Goal: Task Accomplishment & Management: Use online tool/utility

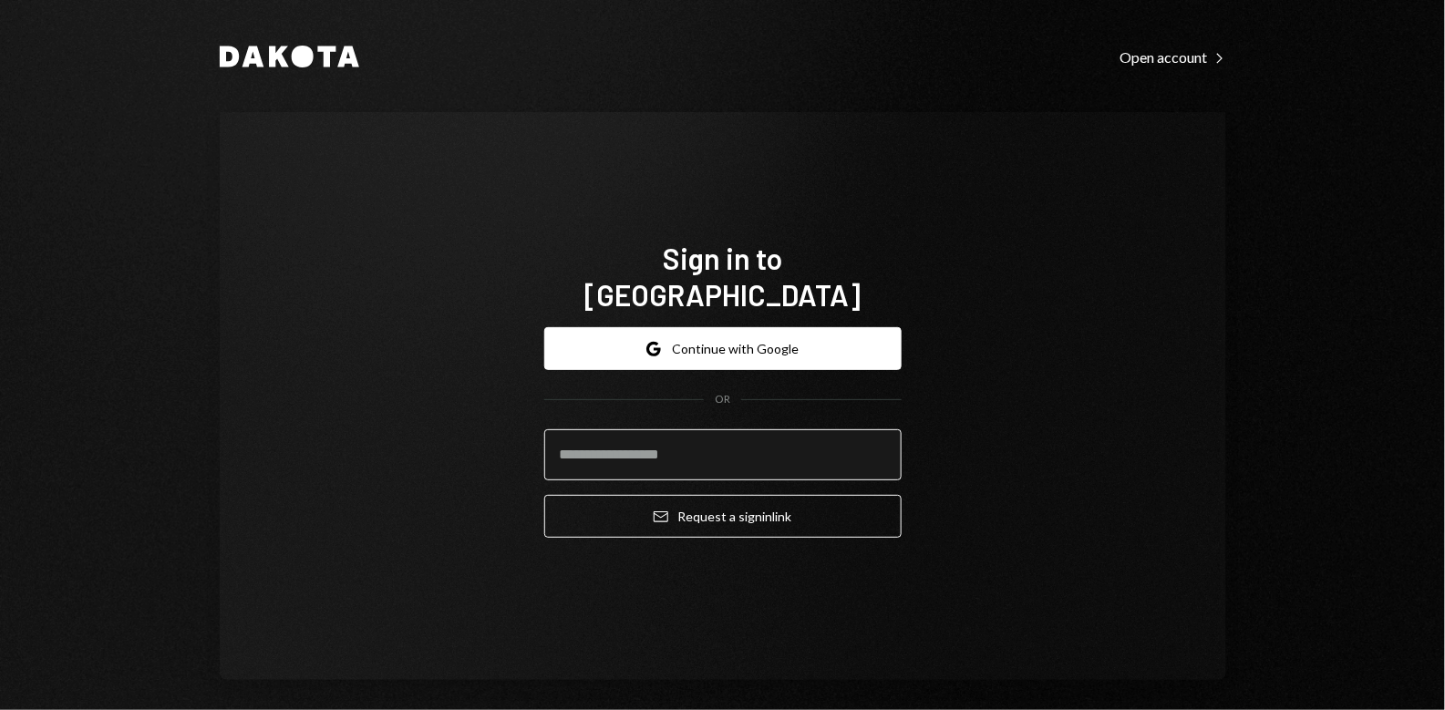
click at [681, 439] on input "email" at bounding box center [722, 454] width 357 height 51
type input "**********"
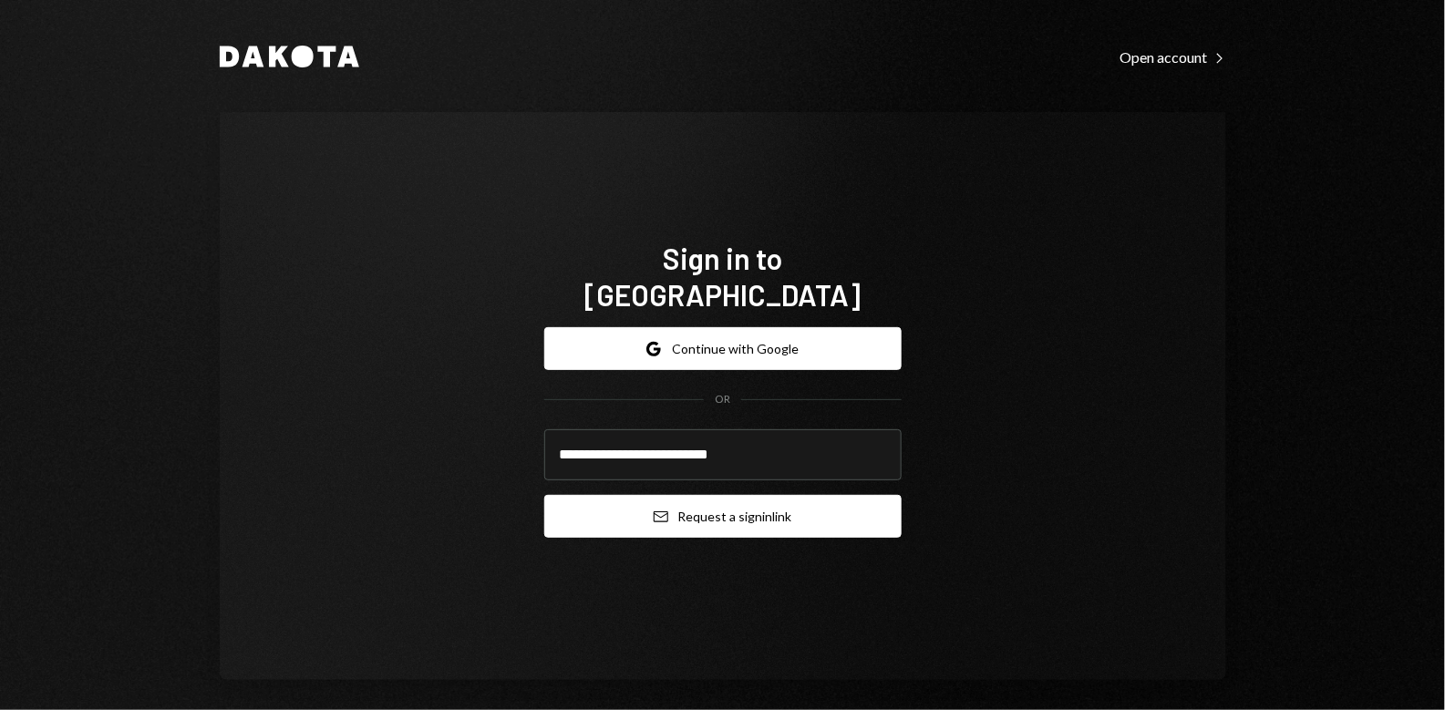
click at [701, 495] on button "Email Request a sign in link" at bounding box center [722, 516] width 357 height 43
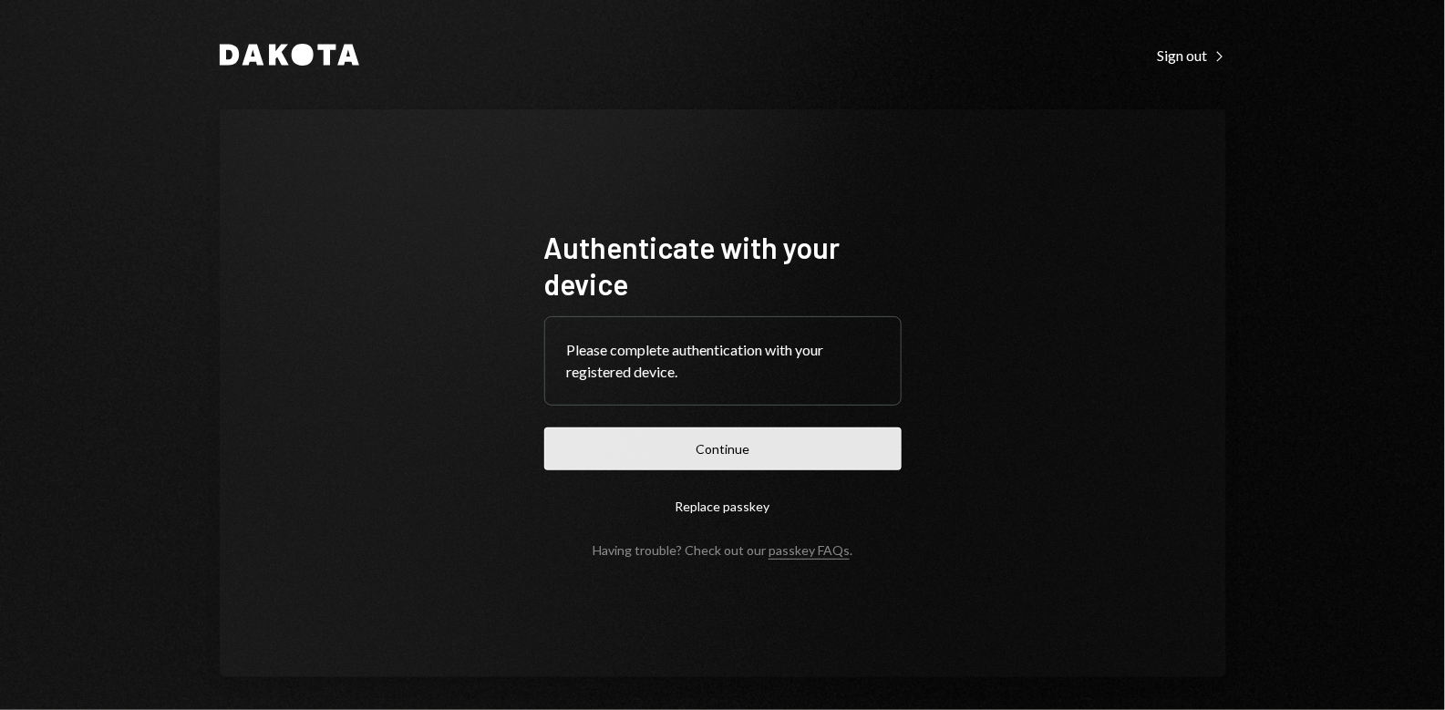
click at [745, 442] on button "Continue" at bounding box center [722, 448] width 357 height 43
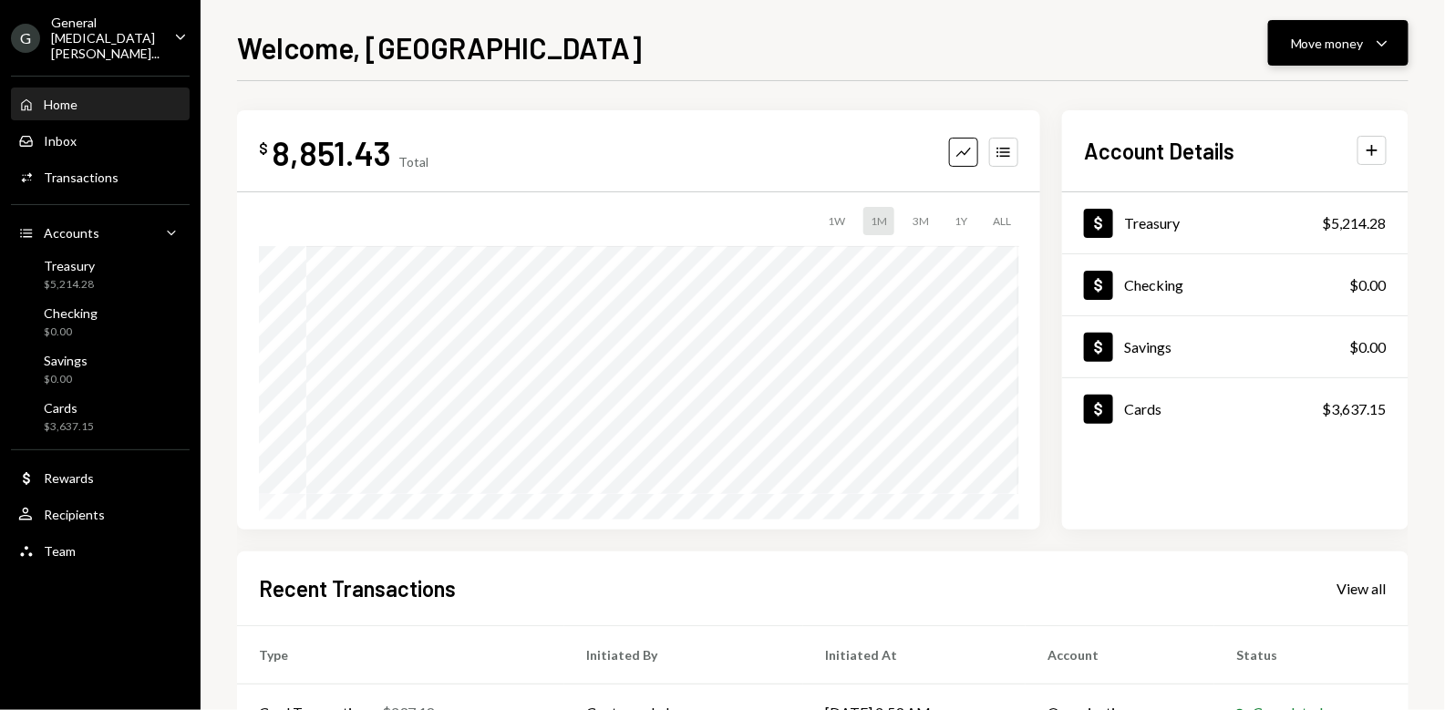
click at [1355, 45] on div "Move money" at bounding box center [1327, 43] width 73 height 19
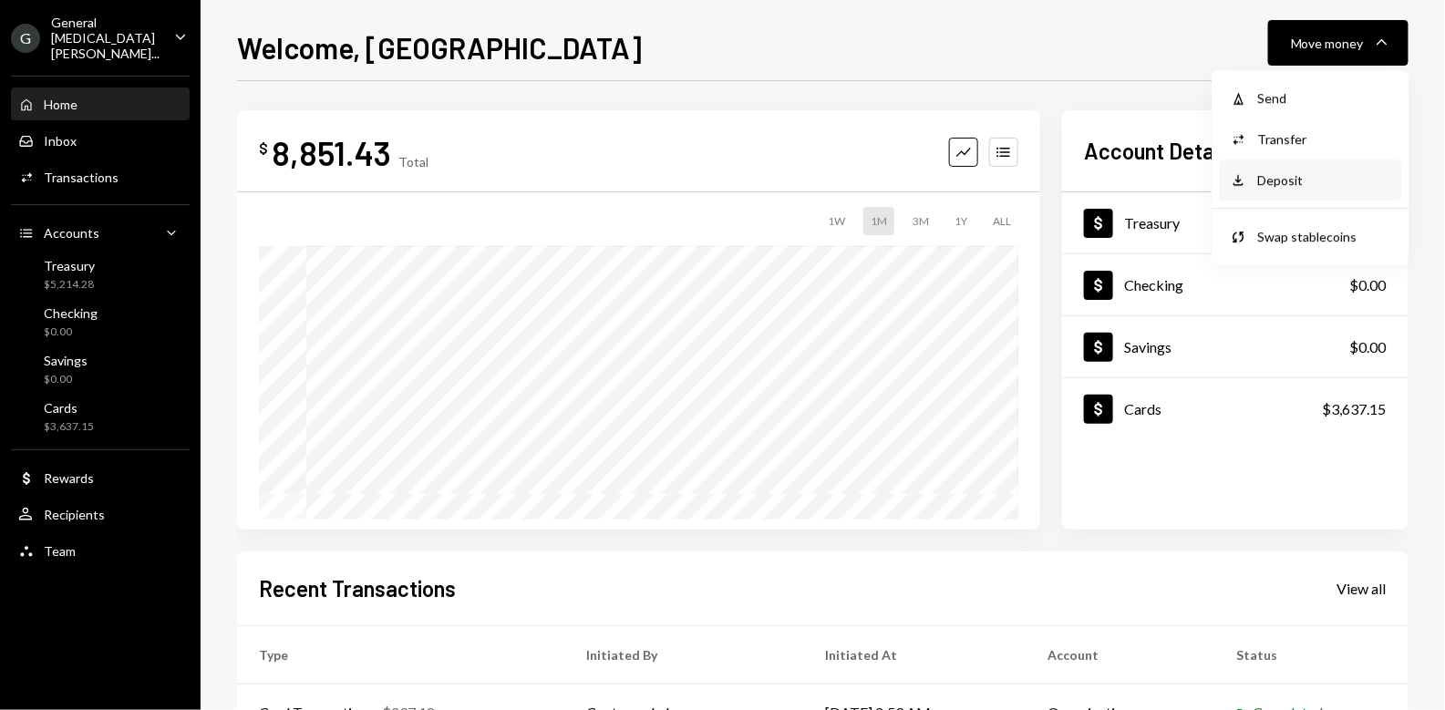
click at [1293, 174] on div "Deposit" at bounding box center [1323, 179] width 133 height 19
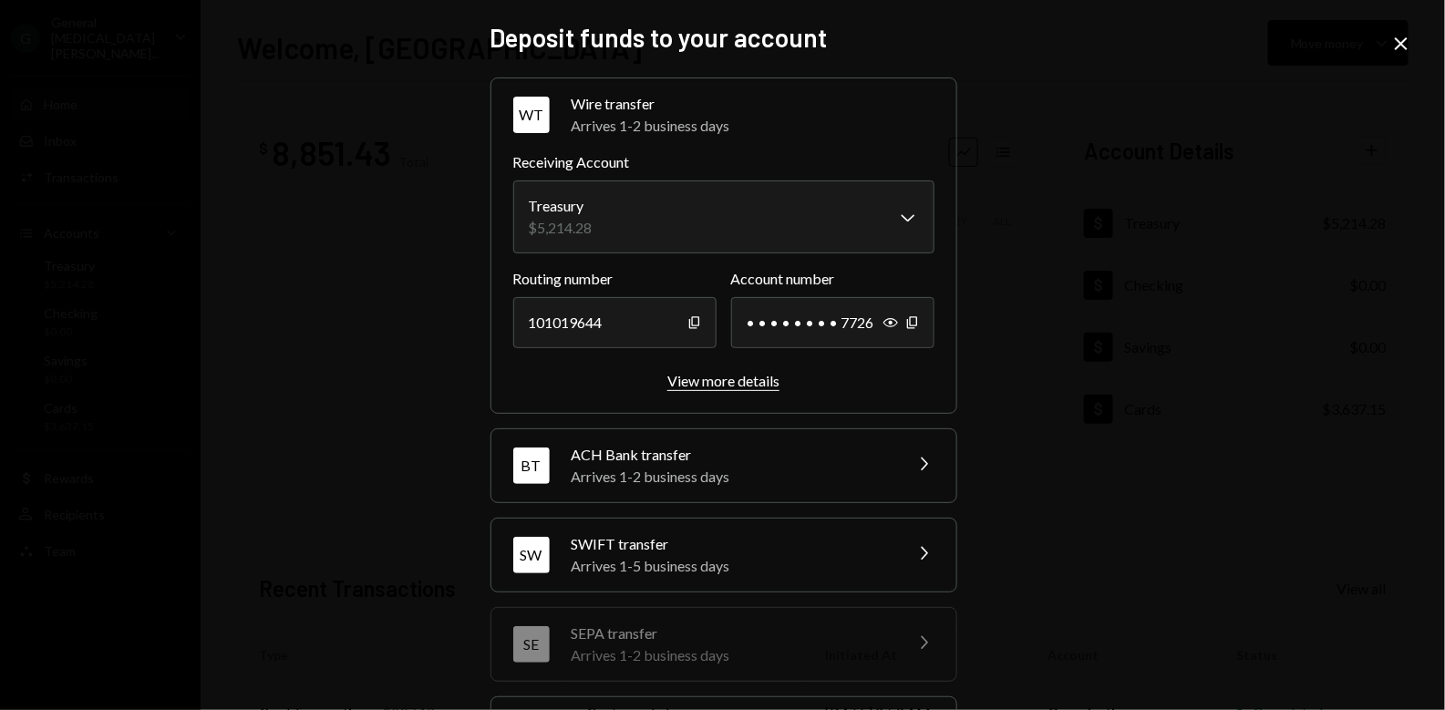
click at [736, 373] on div "View more details" at bounding box center [723, 380] width 112 height 17
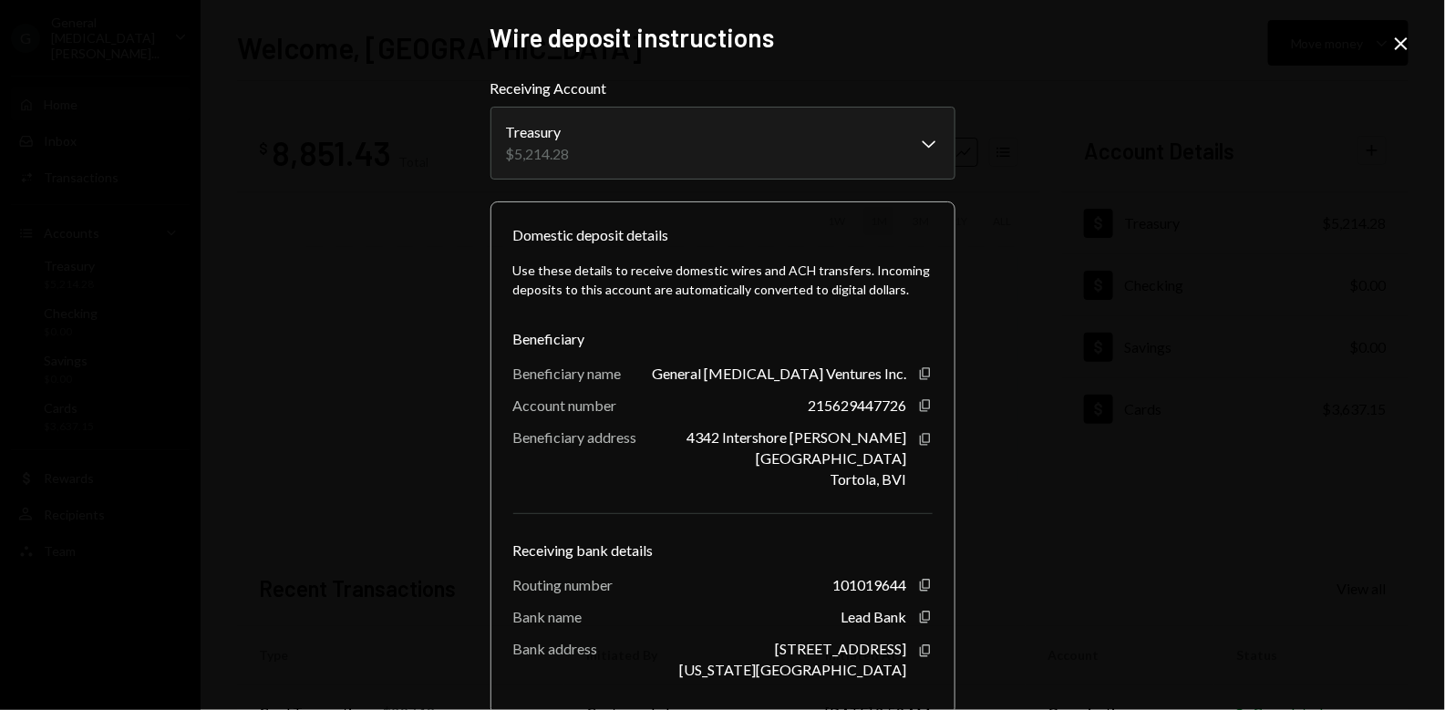
scroll to position [96, 0]
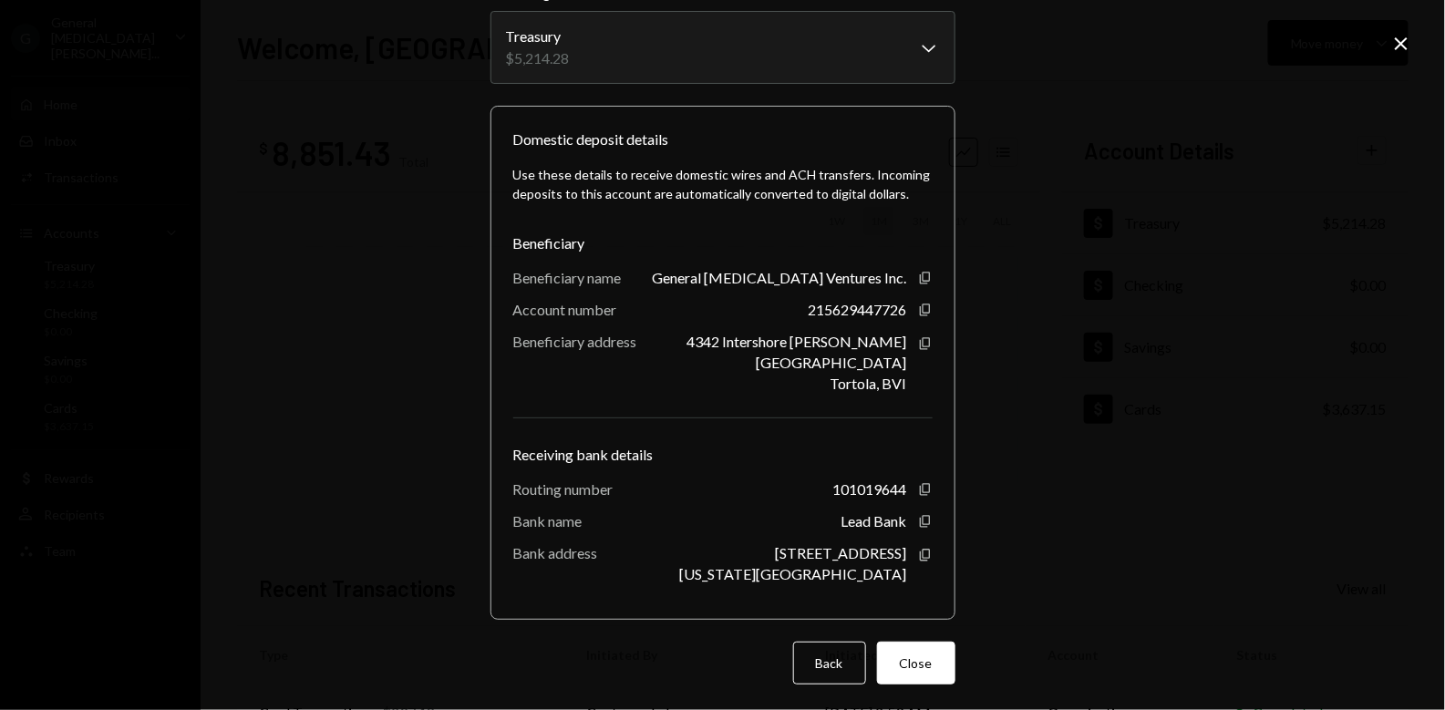
drag, startPoint x: 905, startPoint y: 665, endPoint x: 772, endPoint y: 650, distance: 134.0
click at [772, 650] on div "Back Close" at bounding box center [722, 663] width 465 height 43
click at [817, 664] on button "Back" at bounding box center [829, 663] width 73 height 43
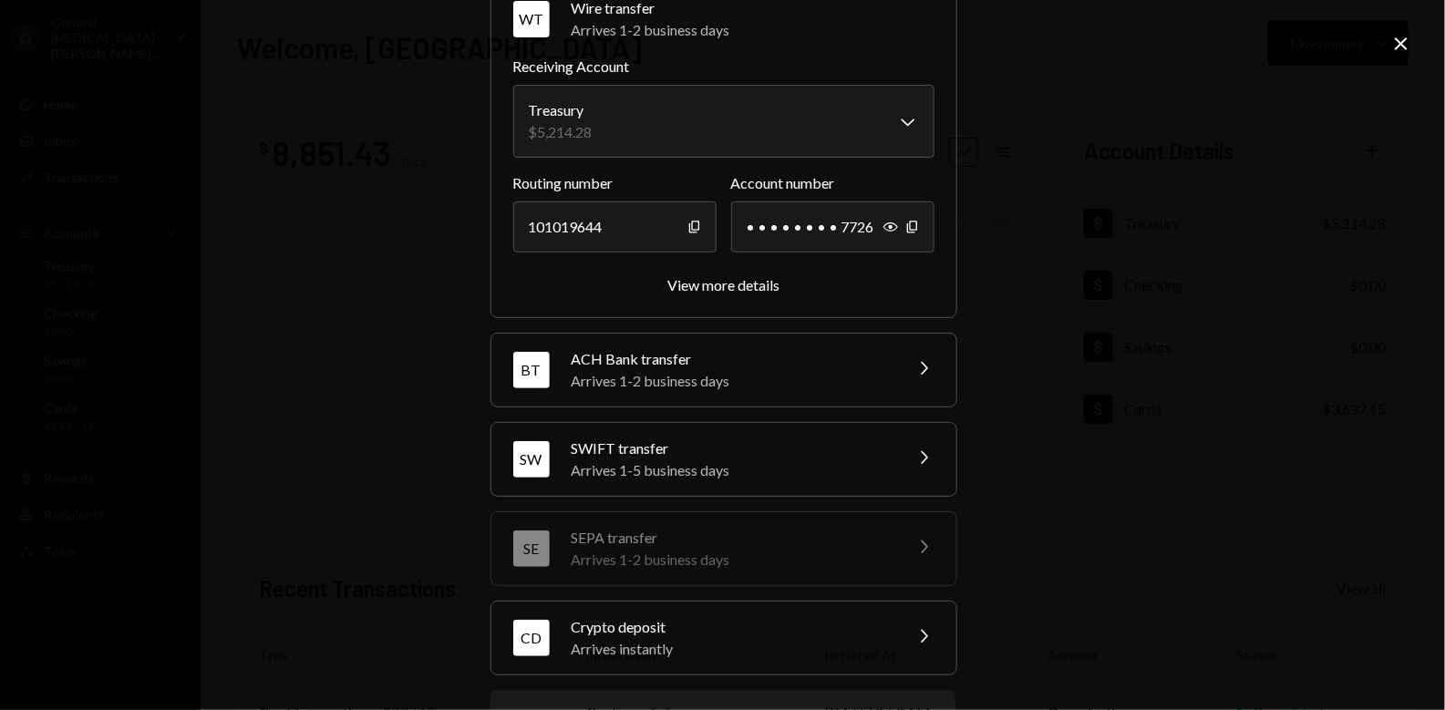
scroll to position [73, 0]
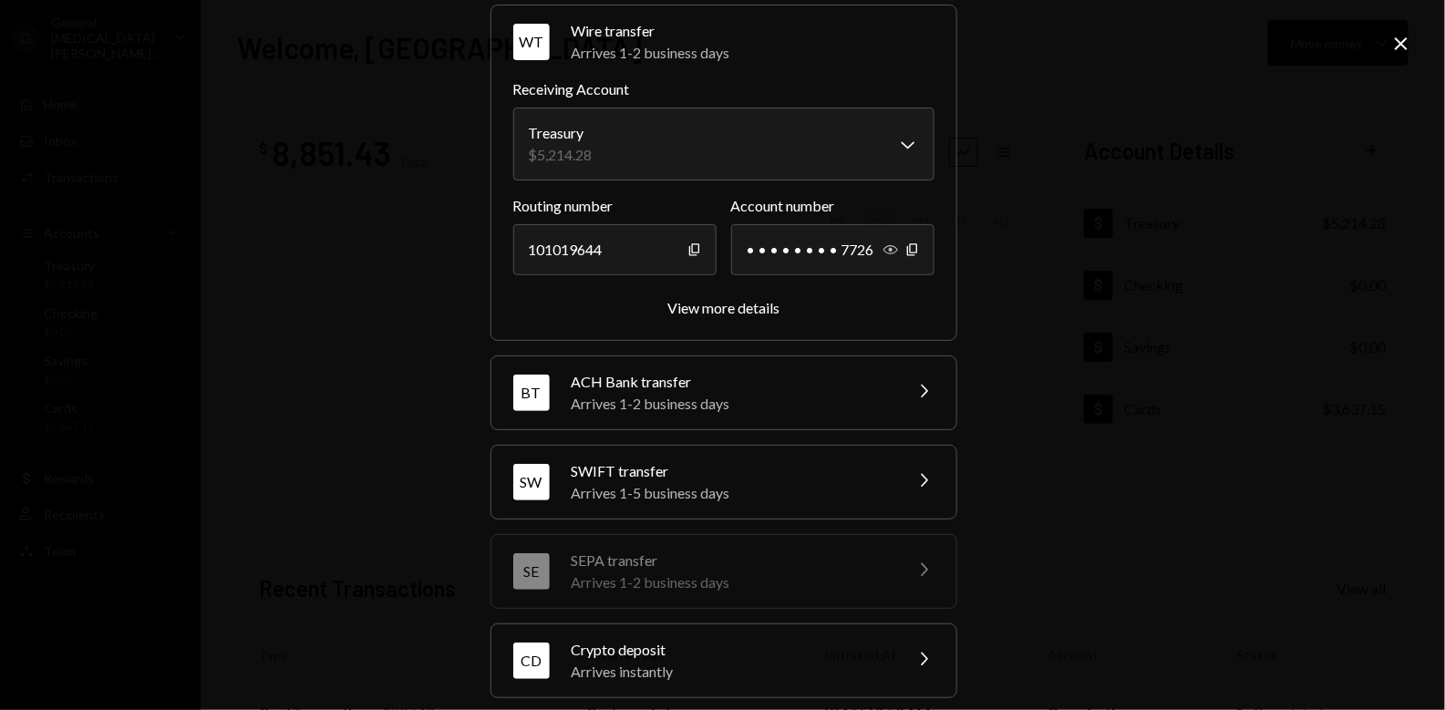
click at [888, 252] on icon "button" at bounding box center [890, 249] width 15 height 9
click at [729, 306] on div "View more details" at bounding box center [723, 307] width 112 height 17
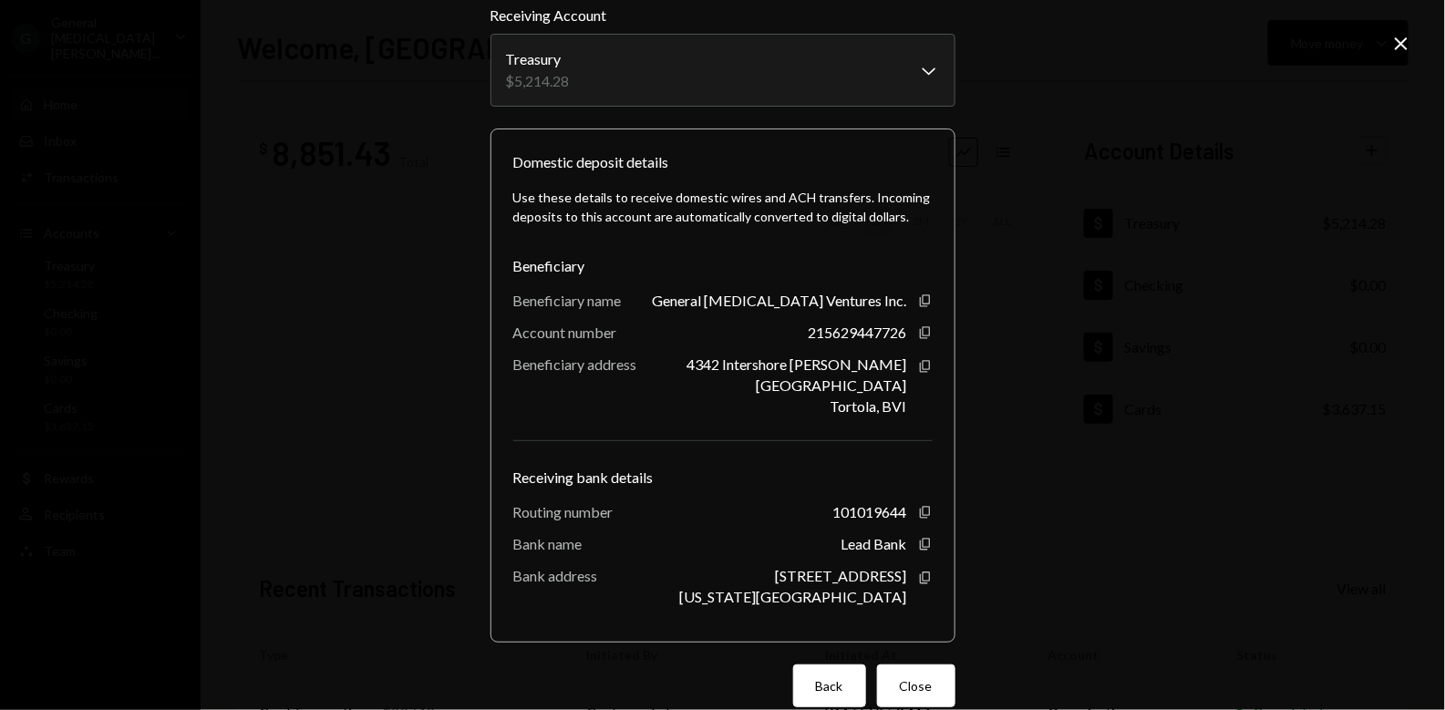
click at [818, 677] on button "Back" at bounding box center [829, 685] width 73 height 43
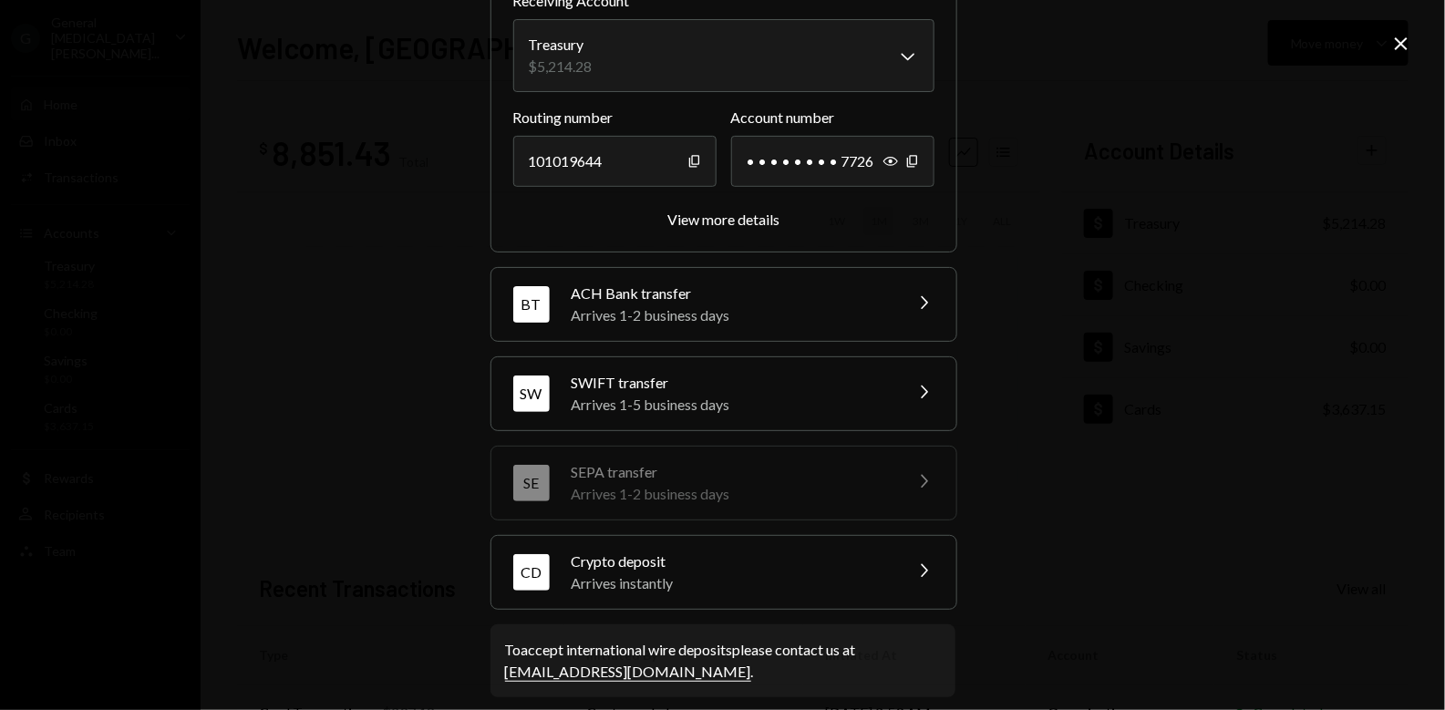
scroll to position [172, 0]
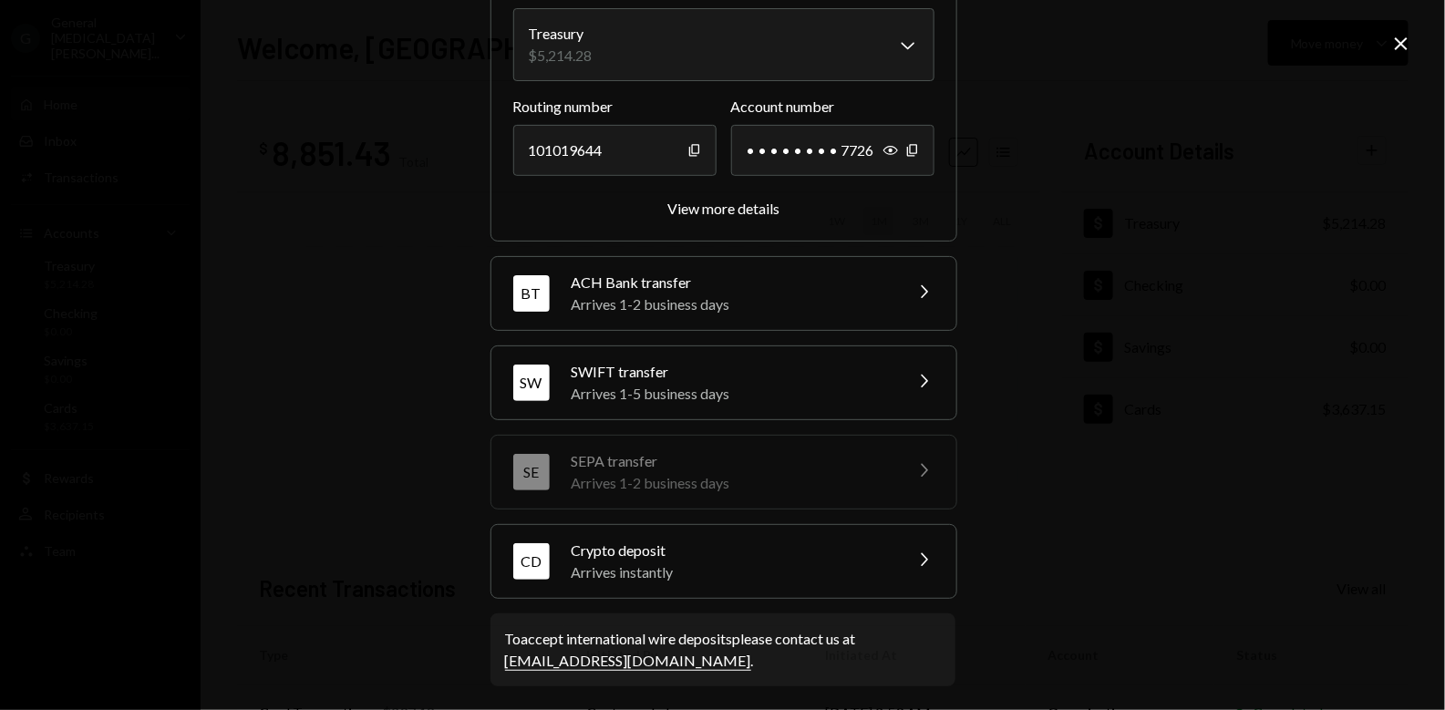
click at [814, 384] on div "Arrives 1-5 business days" at bounding box center [731, 394] width 319 height 22
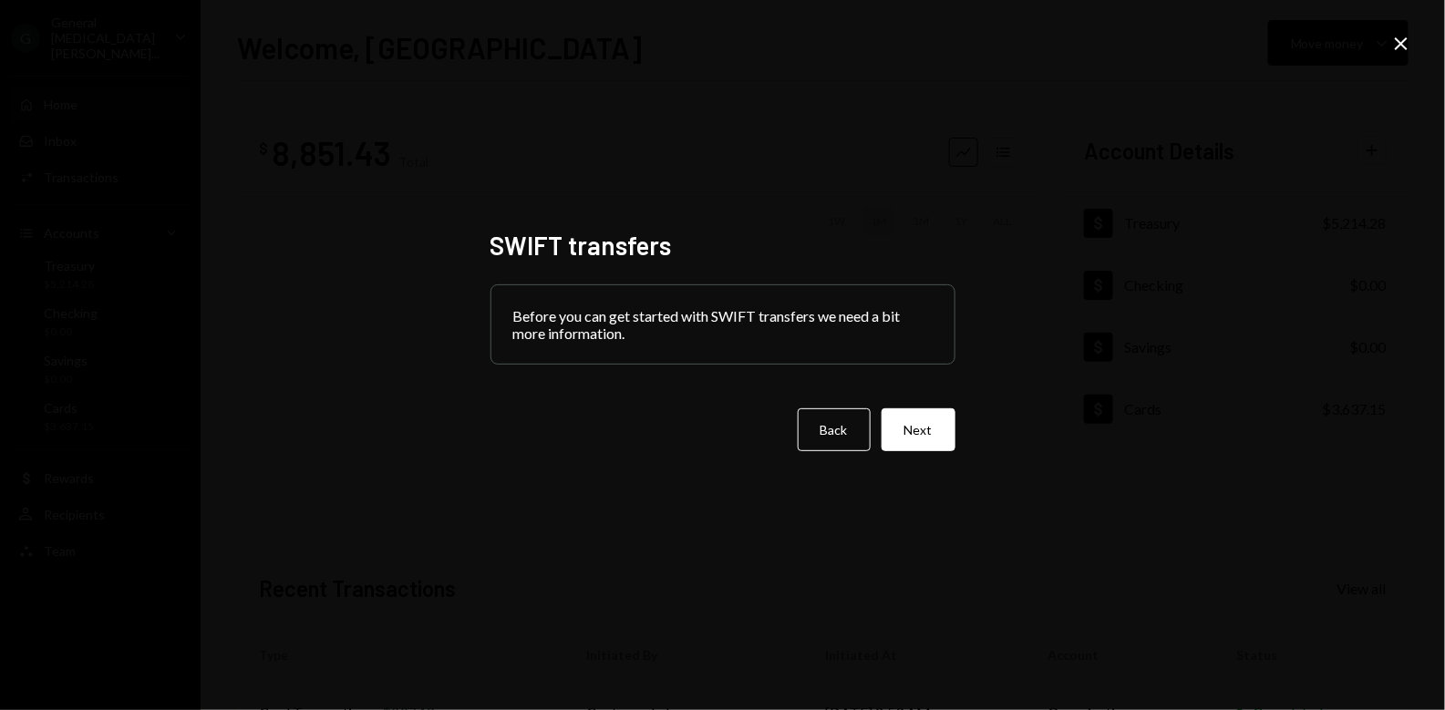
scroll to position [0, 0]
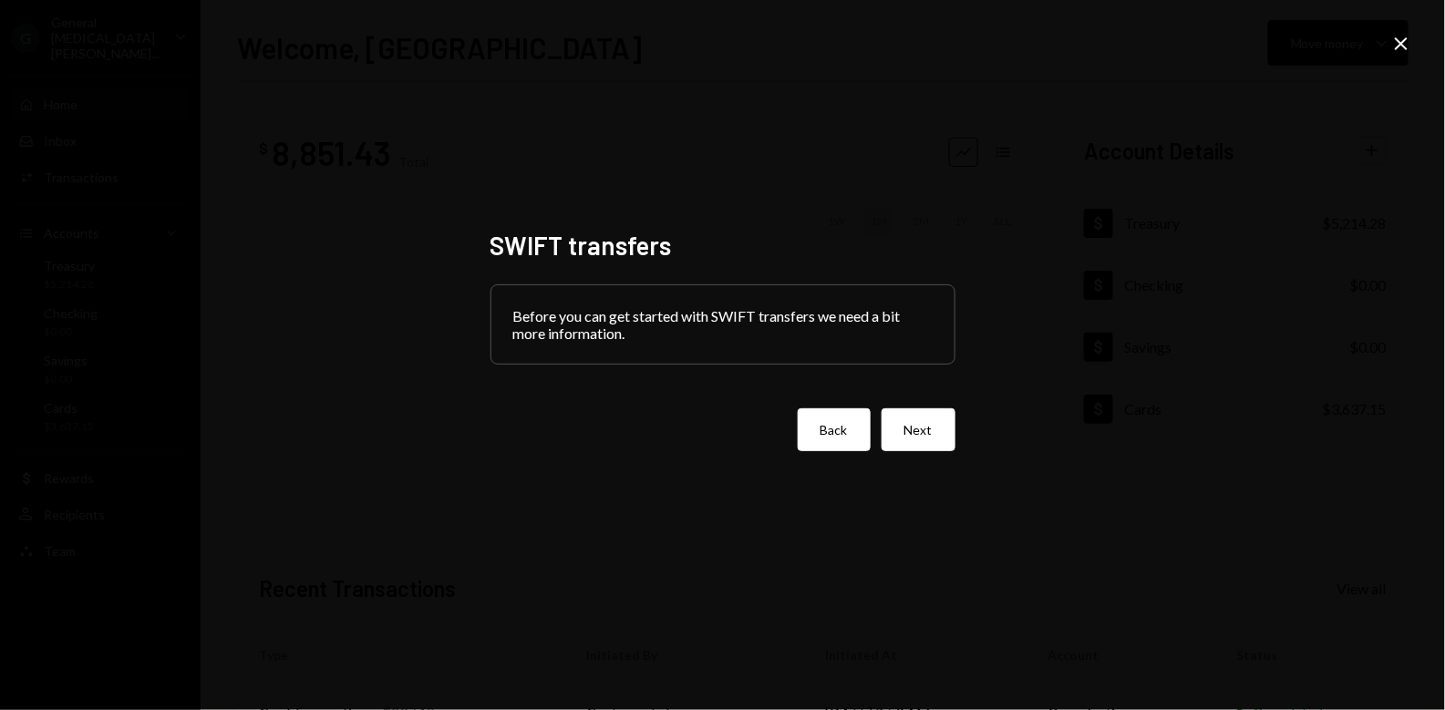
click at [829, 424] on button "Back" at bounding box center [834, 429] width 73 height 43
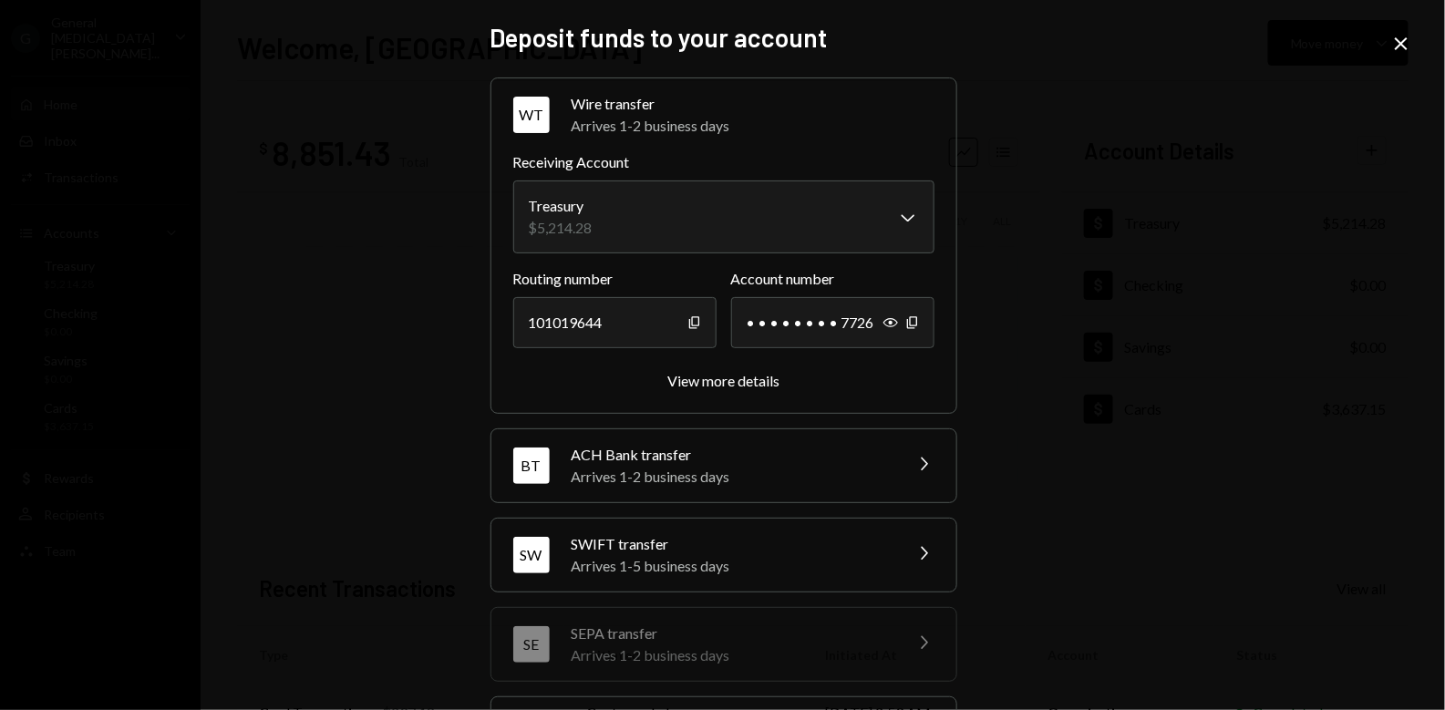
click at [775, 455] on div "ACH Bank transfer" at bounding box center [731, 455] width 319 height 22
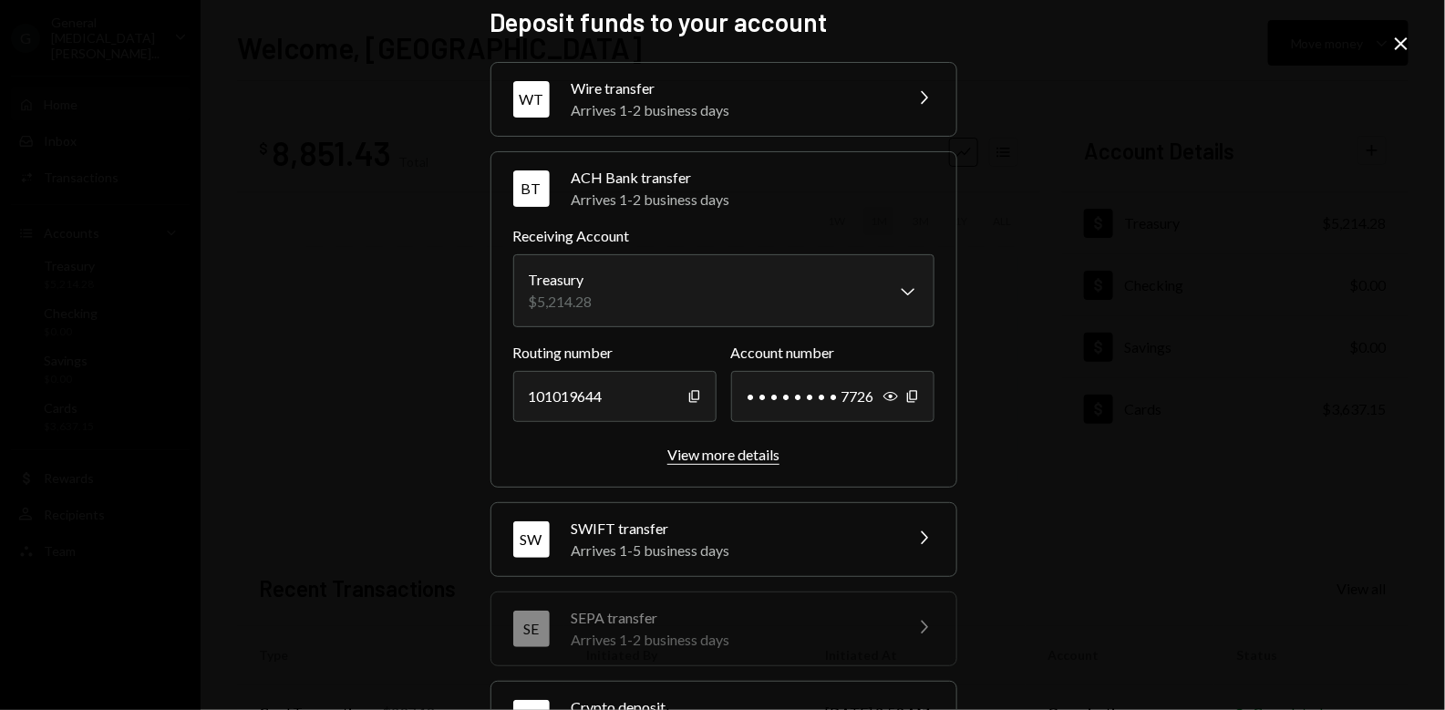
scroll to position [15, 0]
click at [750, 459] on div "View more details" at bounding box center [723, 455] width 112 height 17
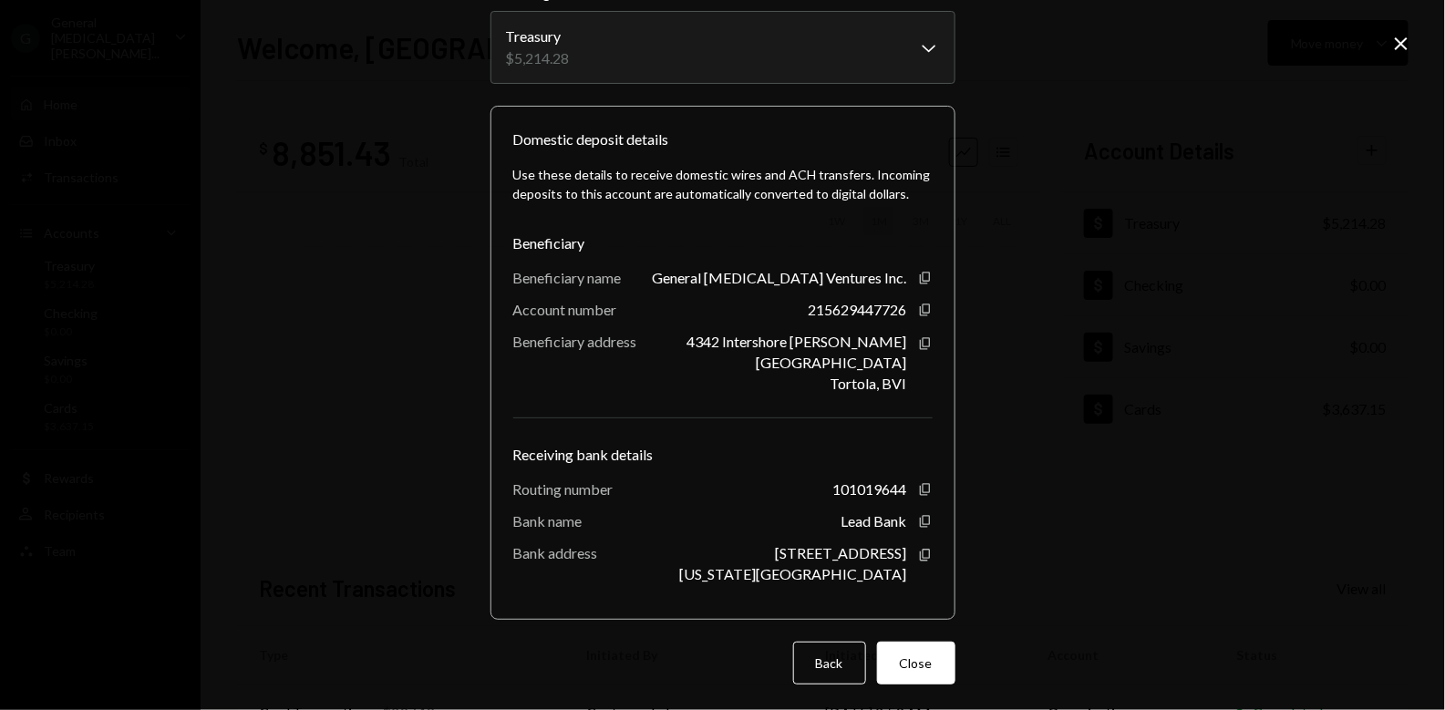
scroll to position [94, 0]
click at [824, 671] on button "Back" at bounding box center [829, 665] width 73 height 43
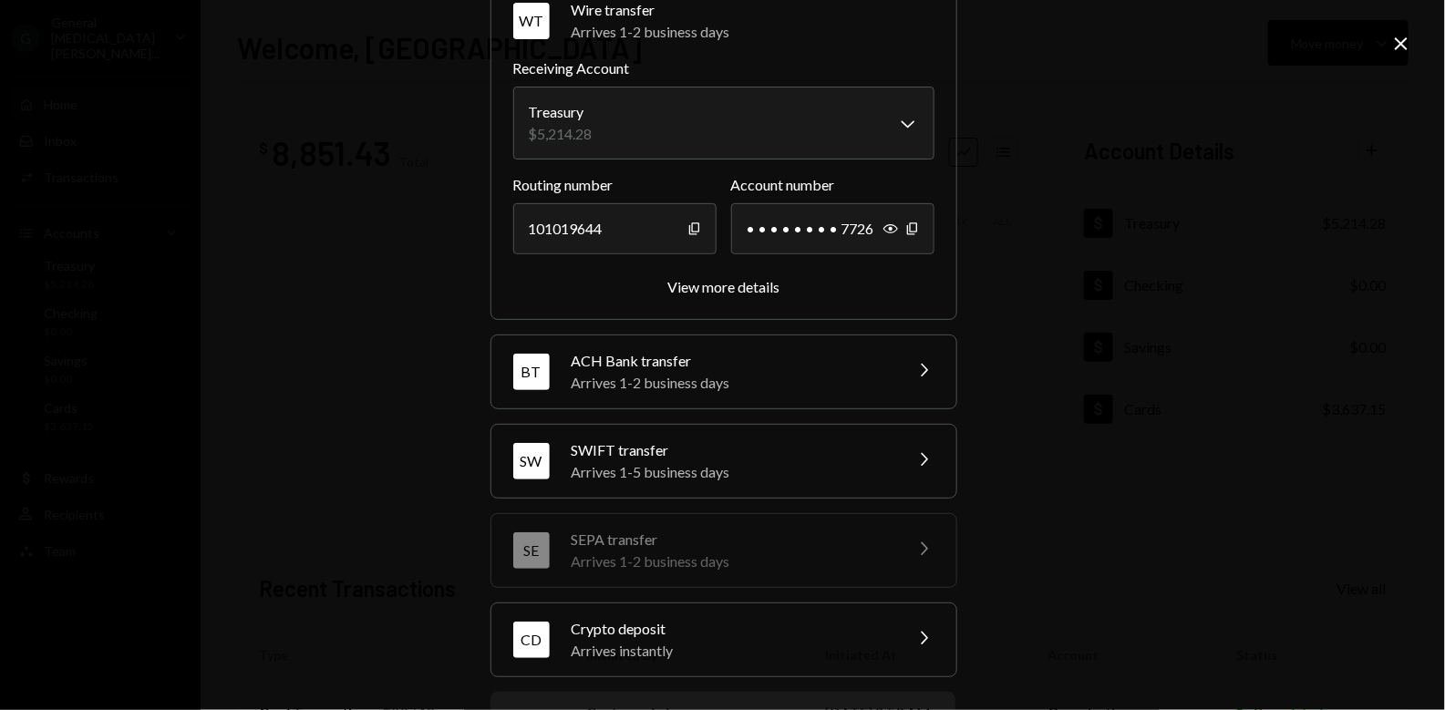
scroll to position [149, 0]
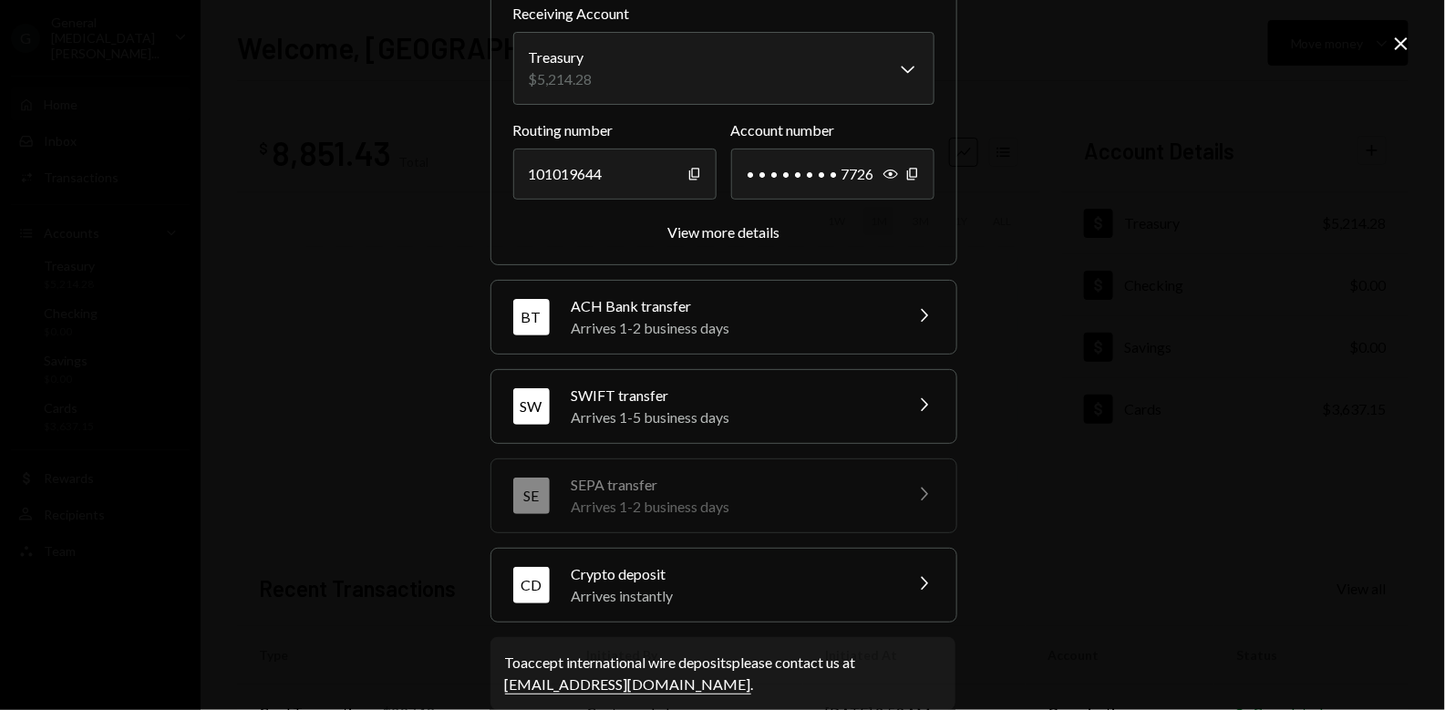
click at [748, 281] on div "BT ACH Bank transfer Arrives 1-2 business days Chevron Right" at bounding box center [723, 317] width 465 height 73
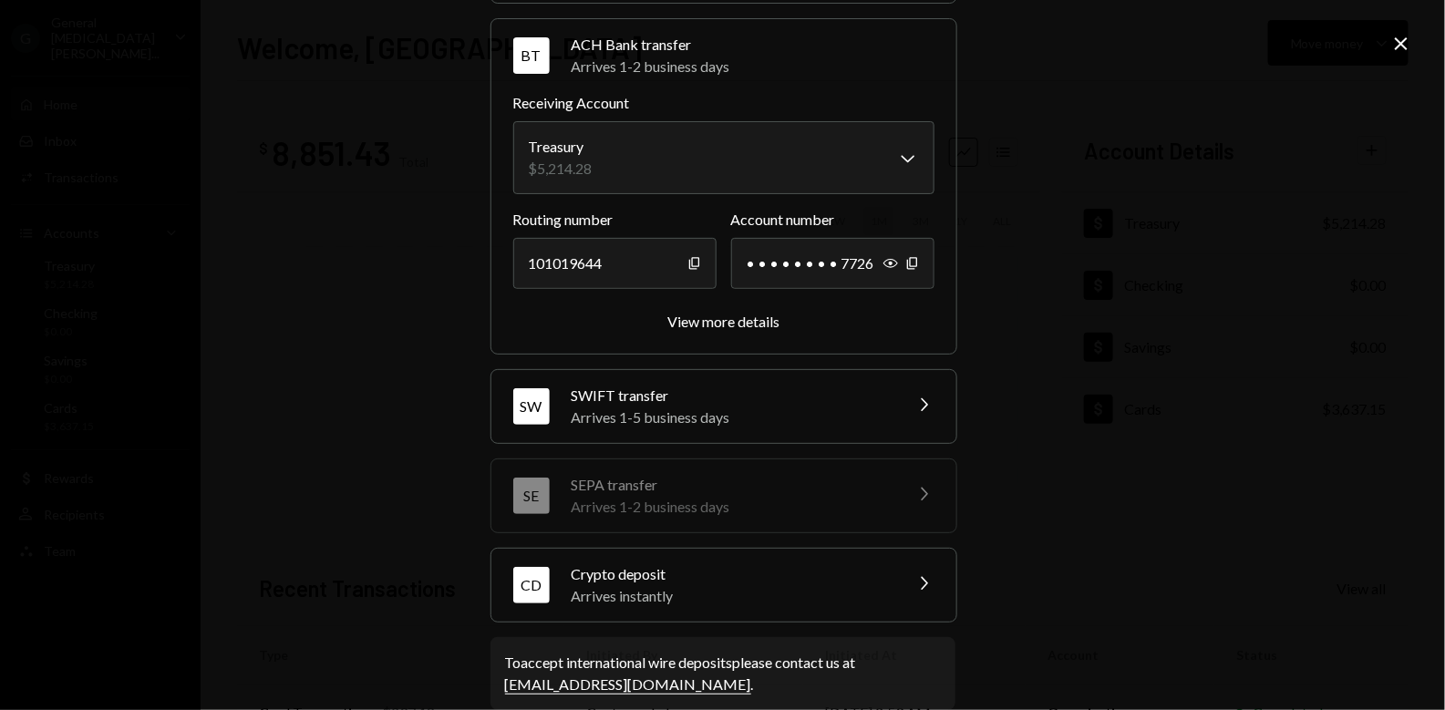
click at [747, 413] on div "Arrives 1-5 business days" at bounding box center [731, 418] width 319 height 22
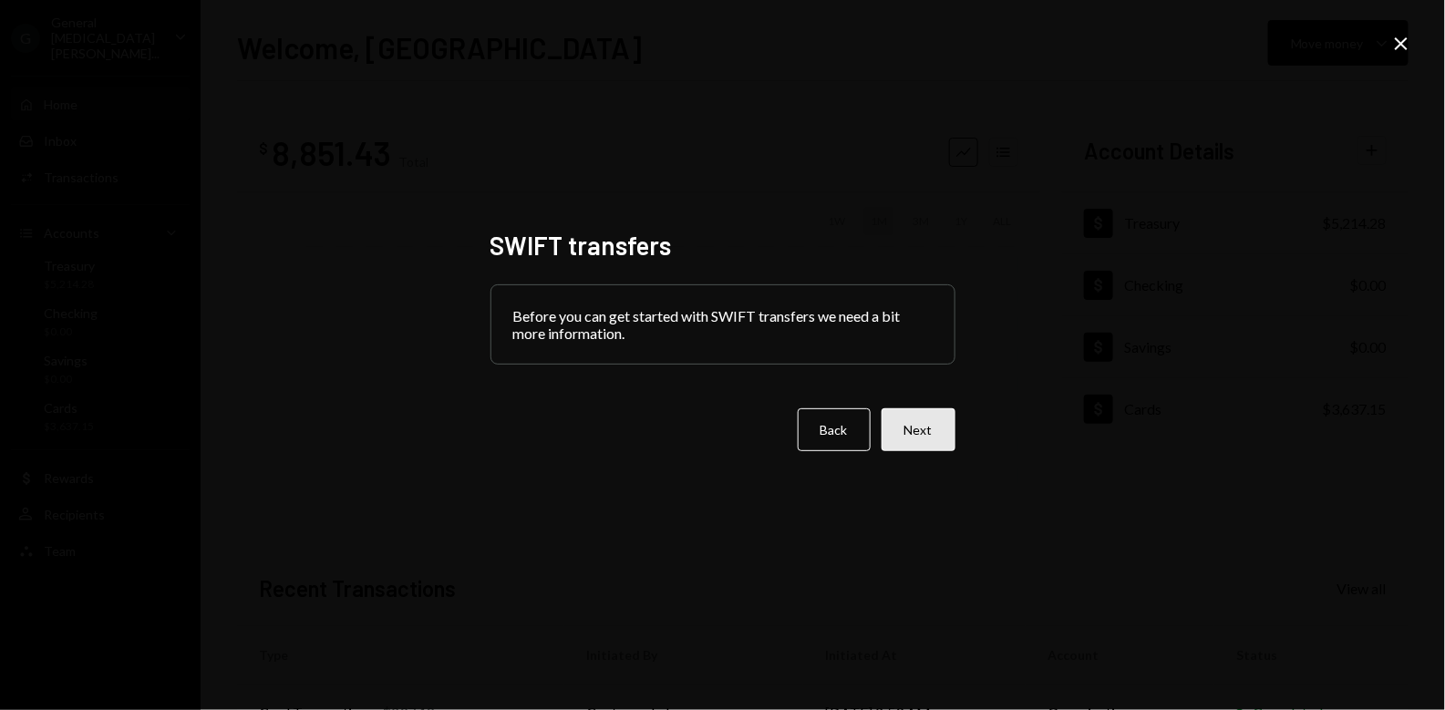
click at [916, 436] on button "Next" at bounding box center [918, 429] width 74 height 43
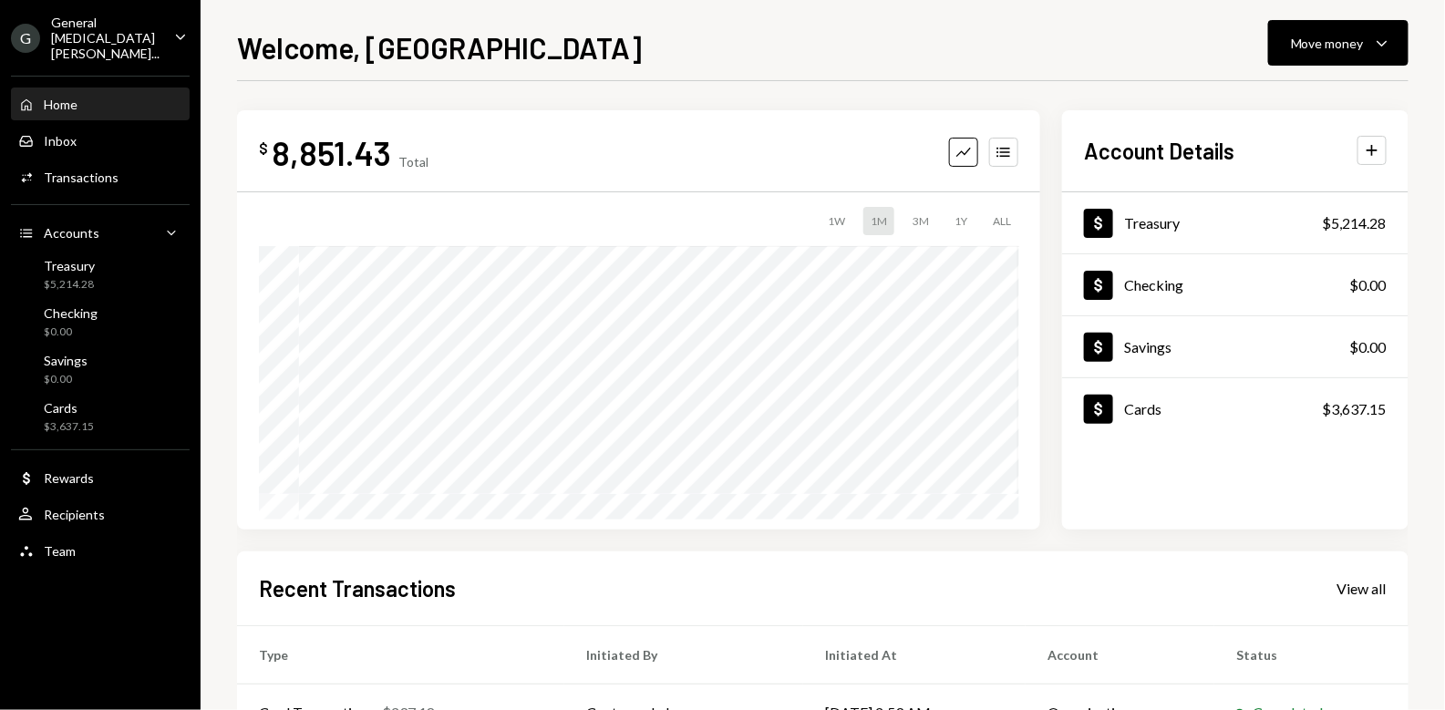
click at [150, 26] on div "General [MEDICAL_DATA][PERSON_NAME]..." at bounding box center [105, 38] width 108 height 46
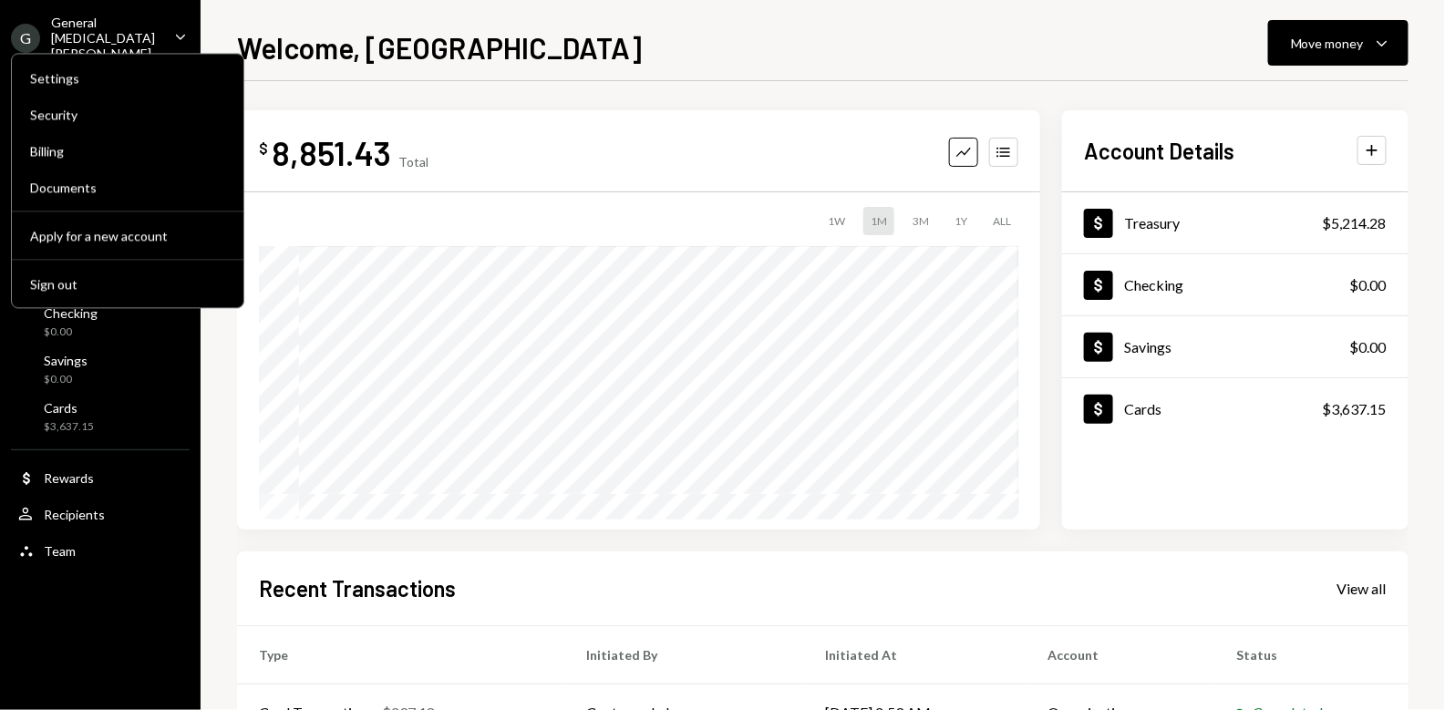
click at [862, 25] on div "Welcome, Jordan Move money Caret Down $ 8,851.43 Total Graph Accounts 1W 1M 3M …" at bounding box center [823, 355] width 1244 height 710
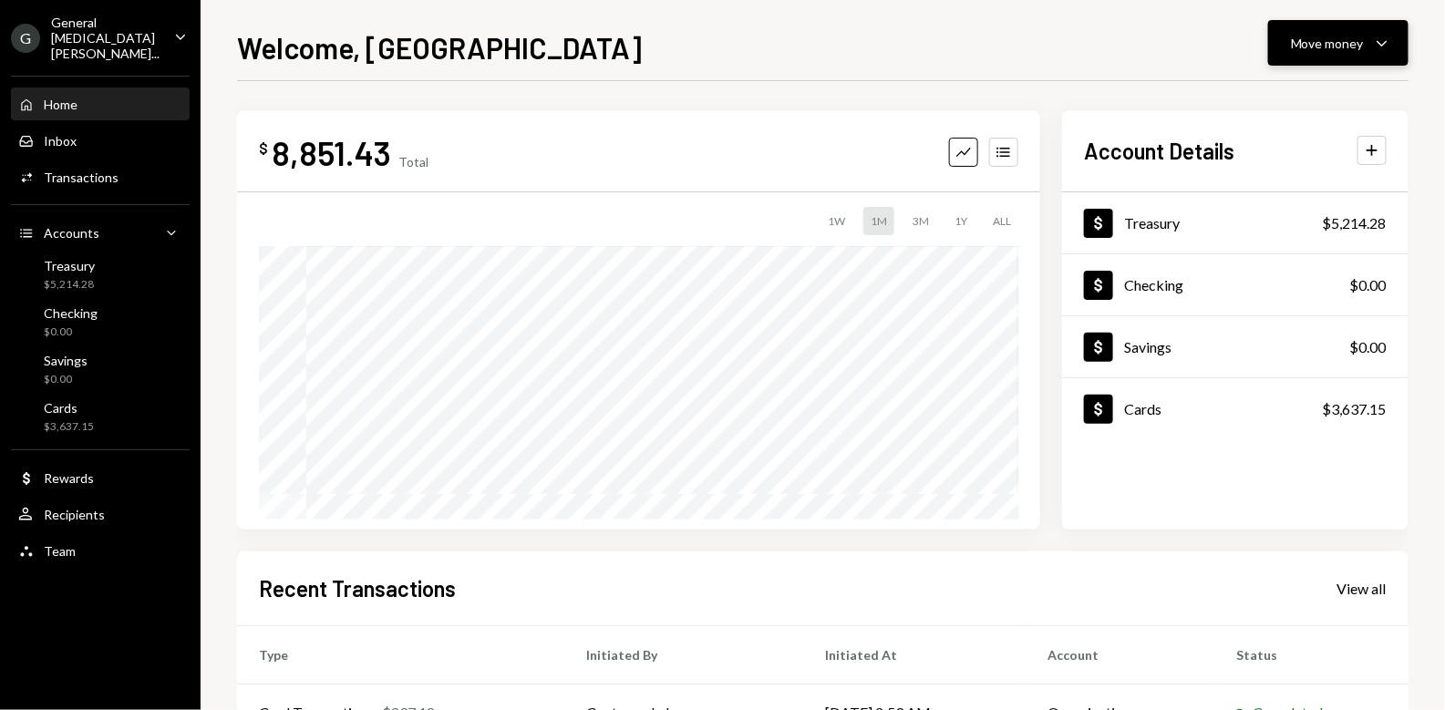
click at [1359, 46] on div "Move money" at bounding box center [1327, 43] width 73 height 19
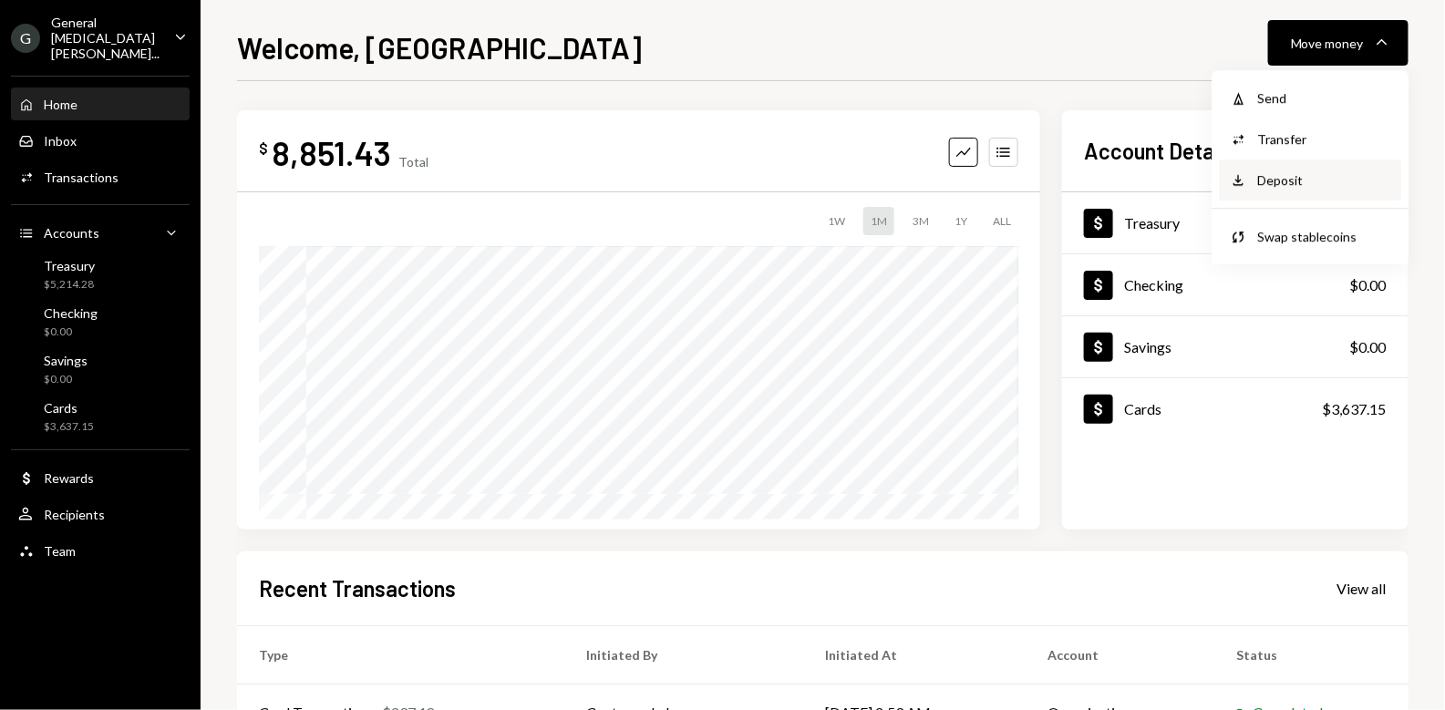
click at [1301, 180] on div "Deposit" at bounding box center [1323, 179] width 133 height 19
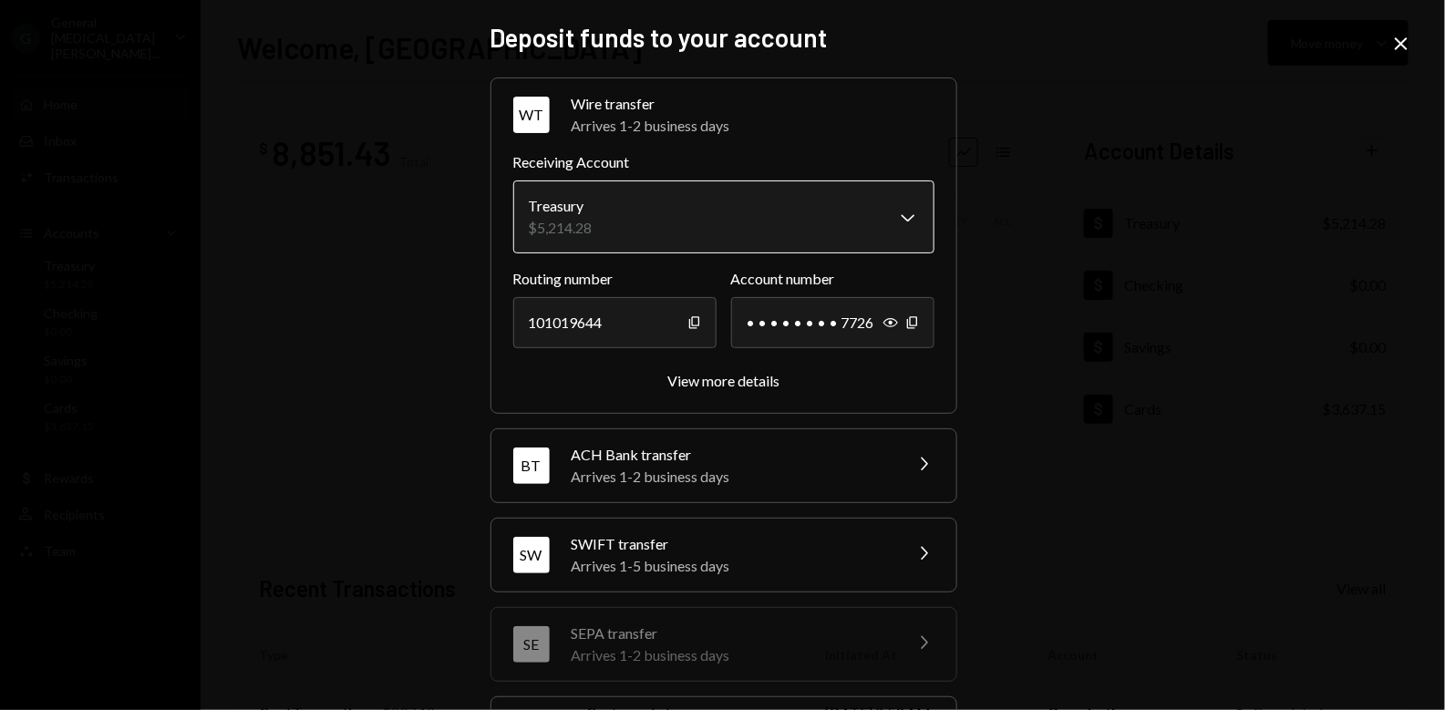
scroll to position [53, 0]
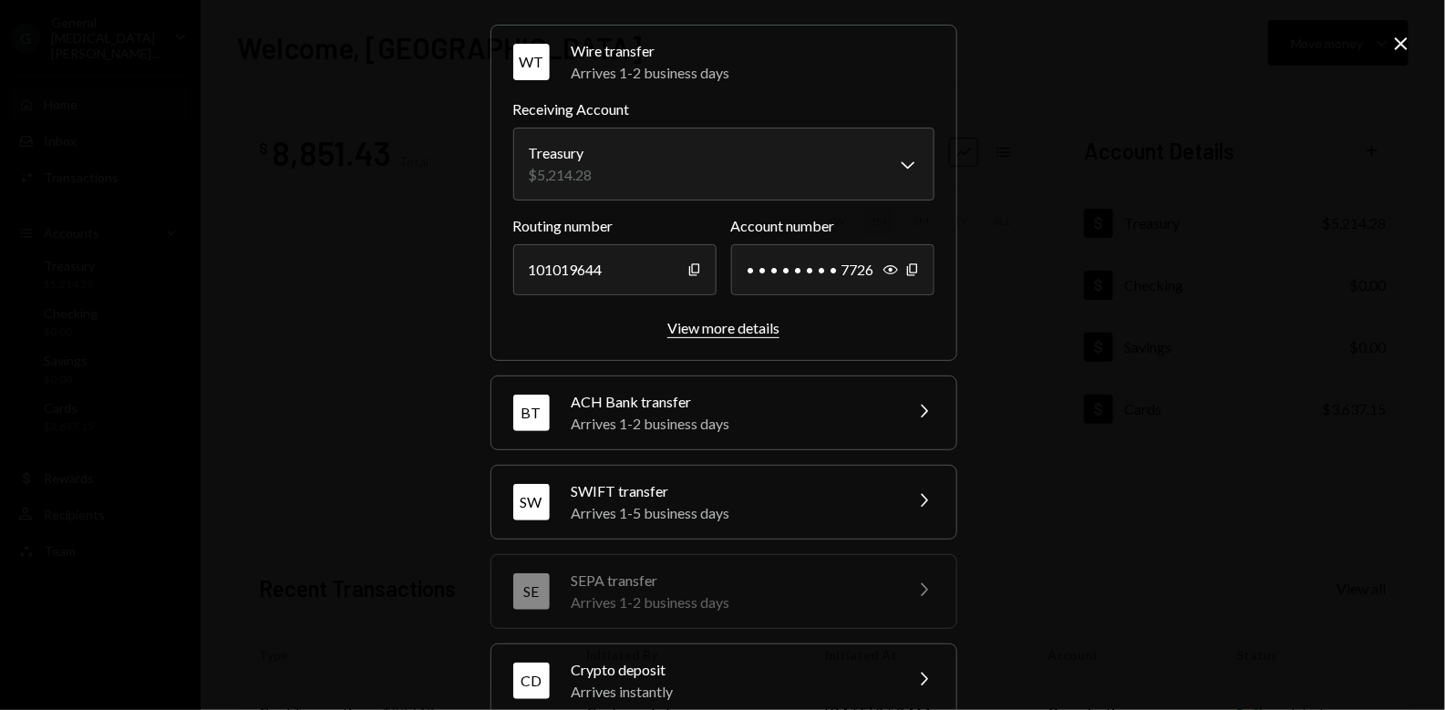
click at [734, 322] on div "View more details" at bounding box center [723, 327] width 112 height 17
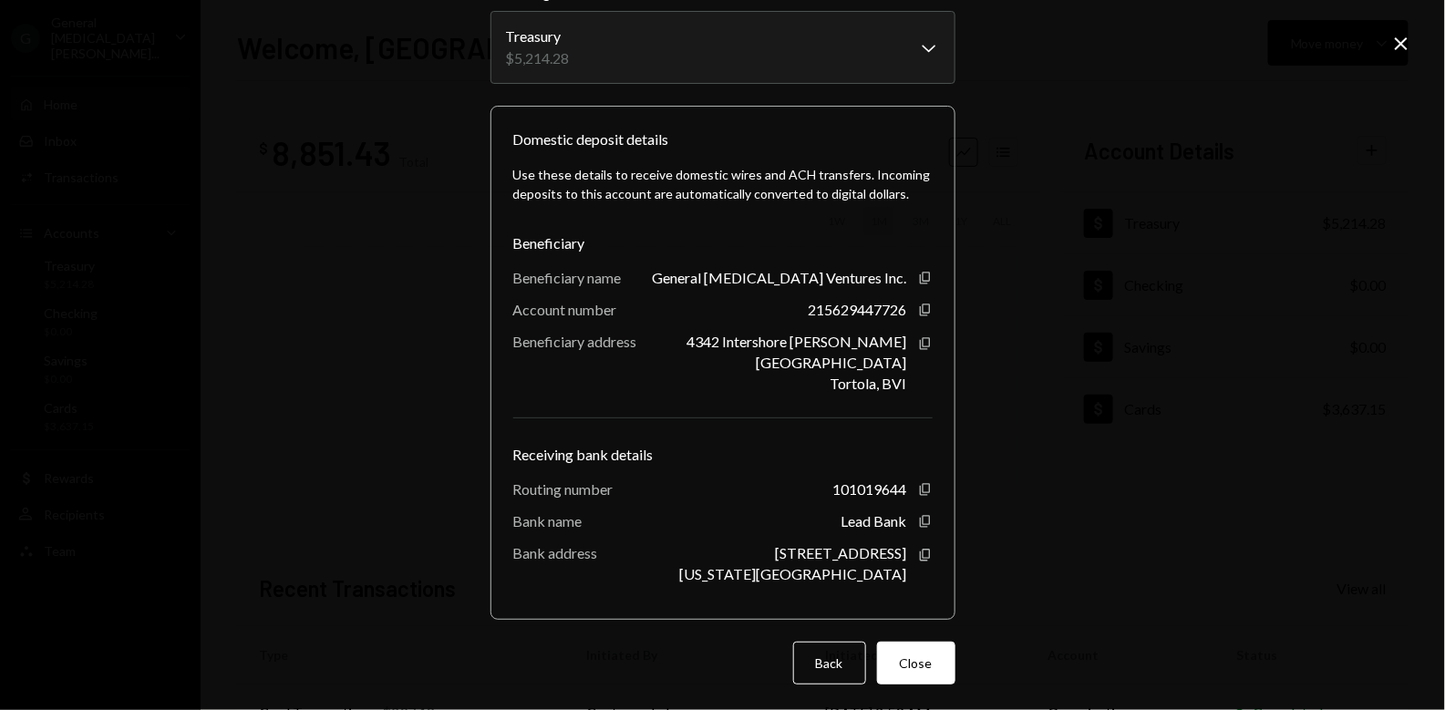
scroll to position [93, 0]
